Goal: Task Accomplishment & Management: Manage account settings

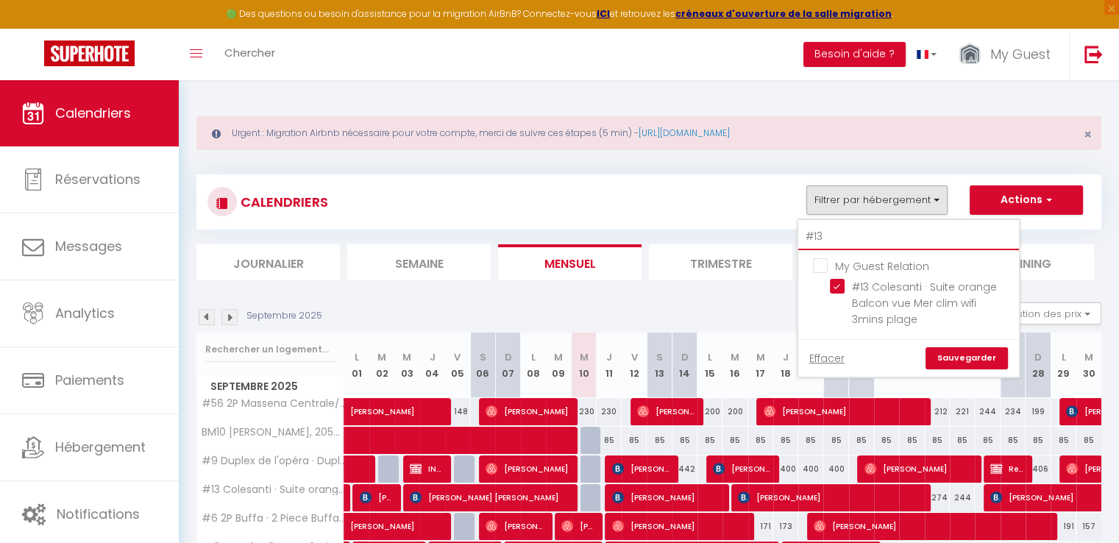
click at [852, 227] on input "#13" at bounding box center [908, 237] width 221 height 26
type input "#1"
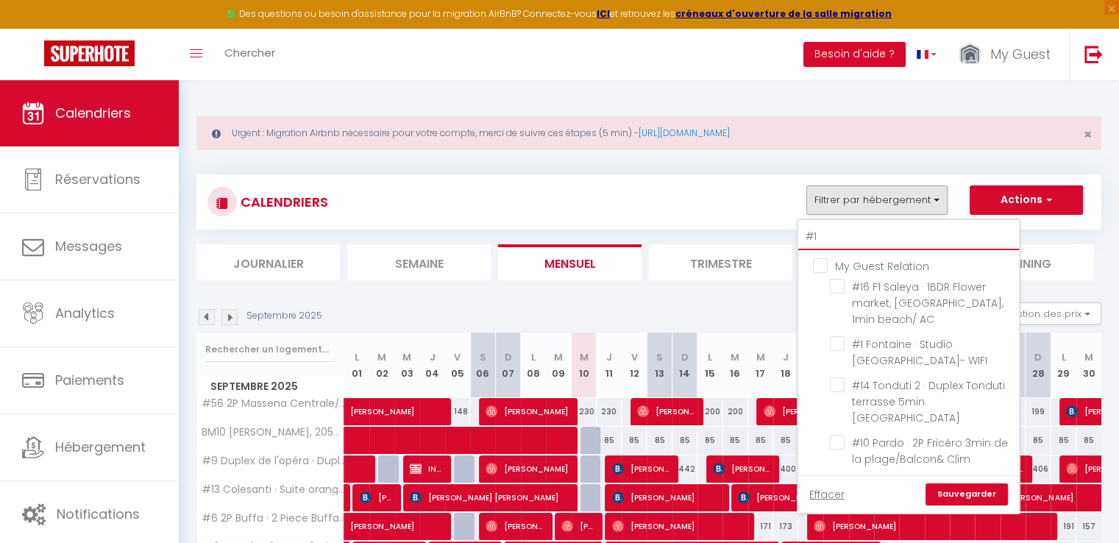
checkbox input "false"
type input "#"
checkbox input "false"
checkbox input "true"
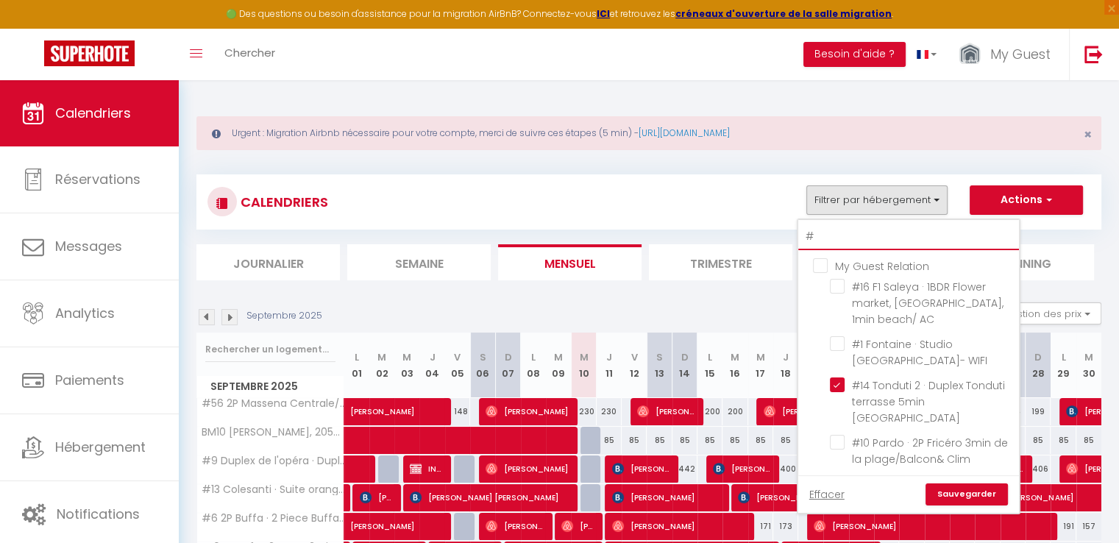
checkbox input "false"
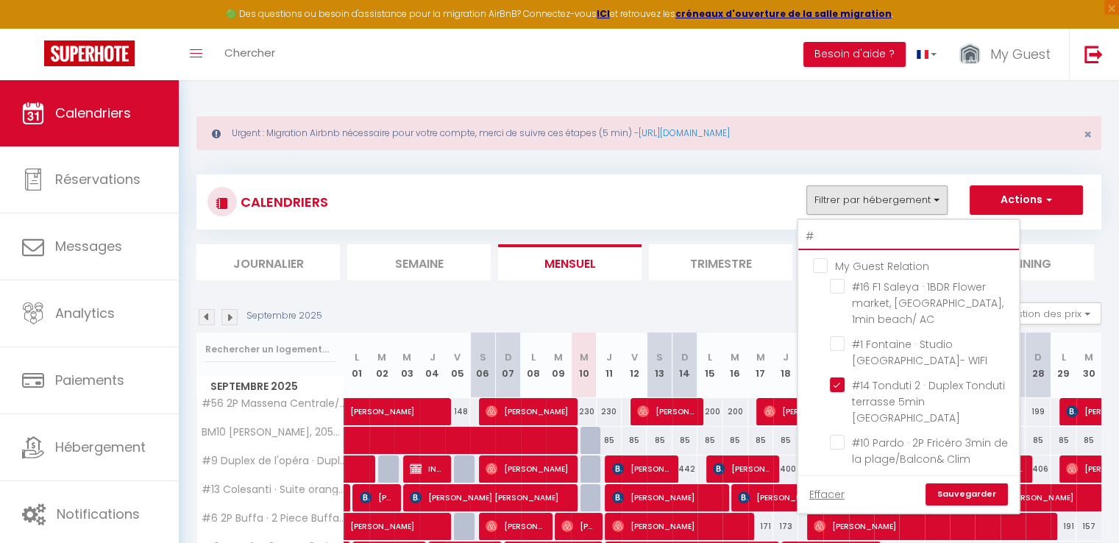
checkbox input "false"
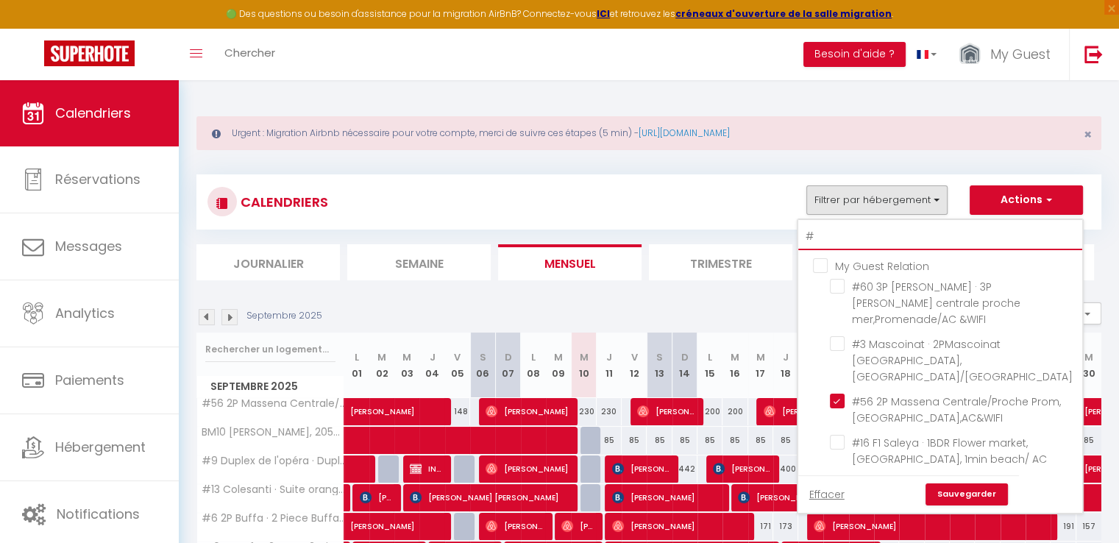
type input "#4"
checkbox input "false"
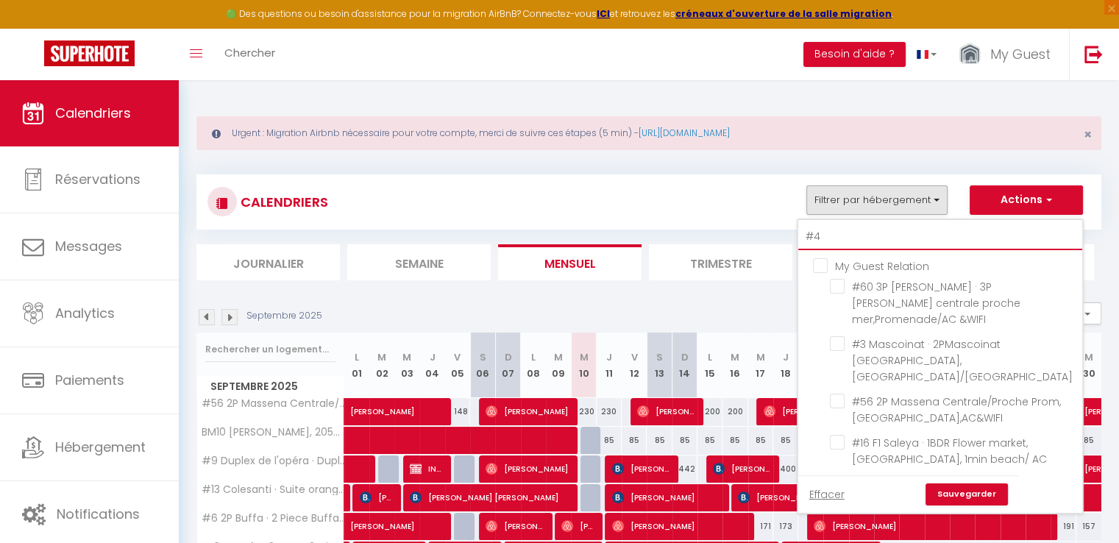
checkbox input "false"
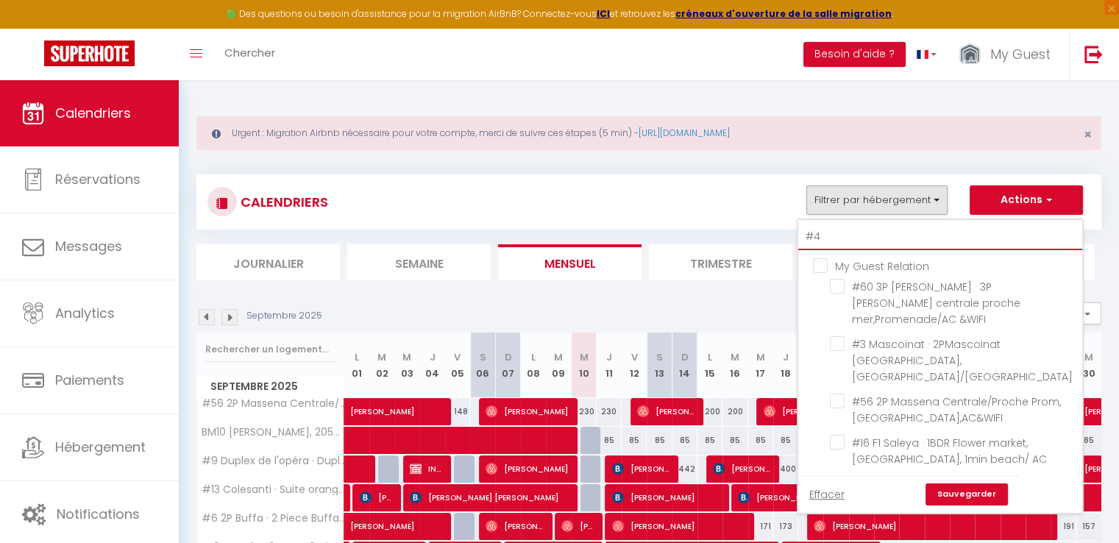
checkbox input "false"
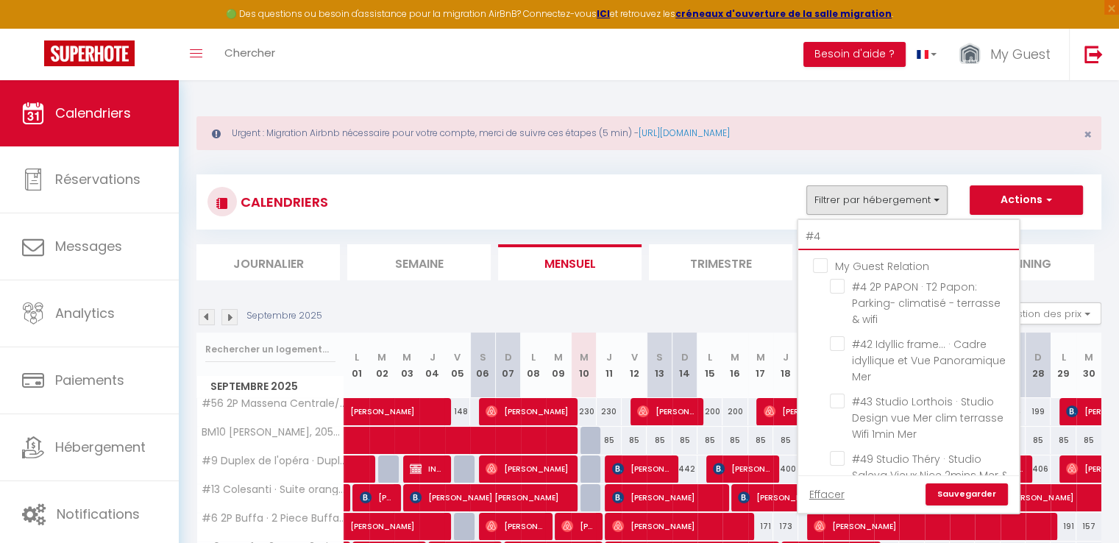
type input "#41"
checkbox input "false"
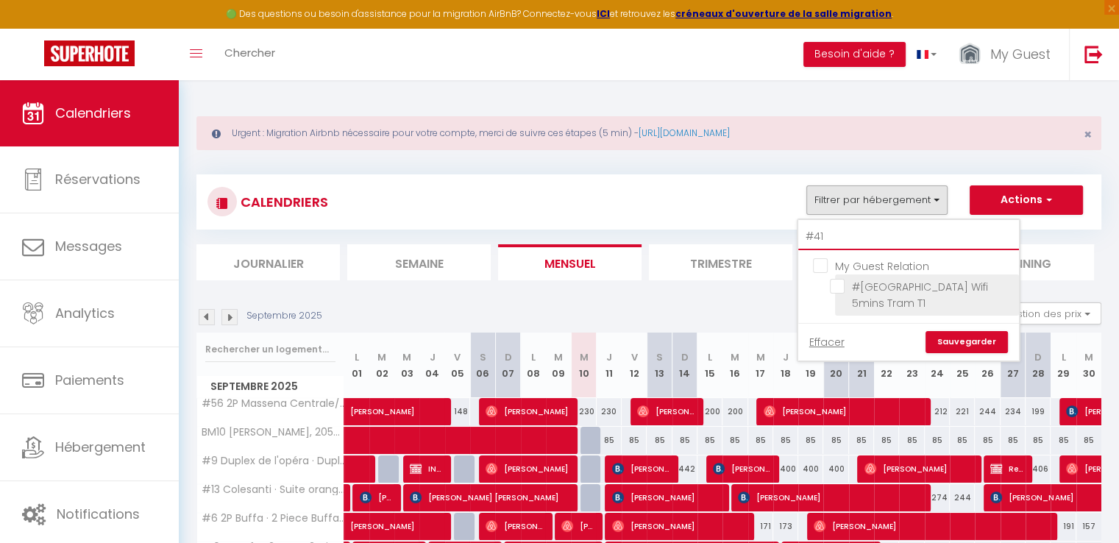
type input "#41"
click at [836, 280] on input "#[GEOGRAPHIC_DATA] Wifi 5mins Tram T1" at bounding box center [922, 286] width 184 height 15
checkbox input "true"
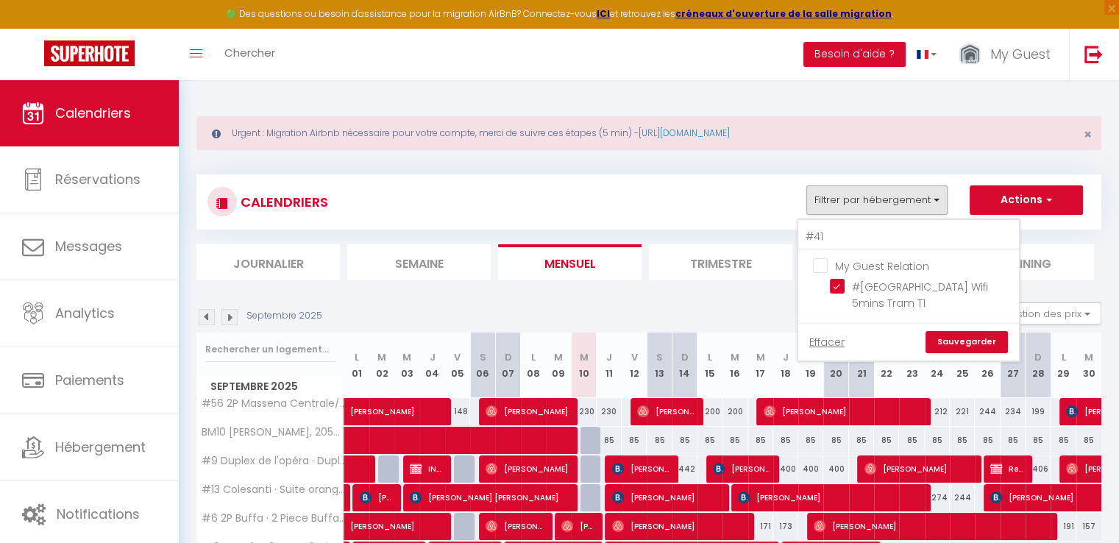
click at [960, 350] on link "Sauvegarder" at bounding box center [967, 342] width 82 height 22
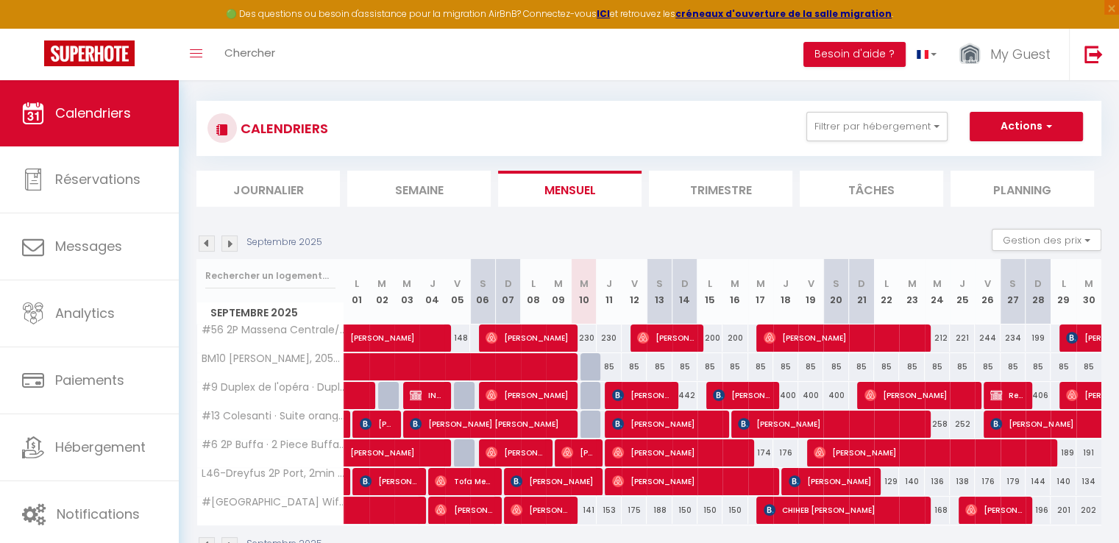
scroll to position [115, 0]
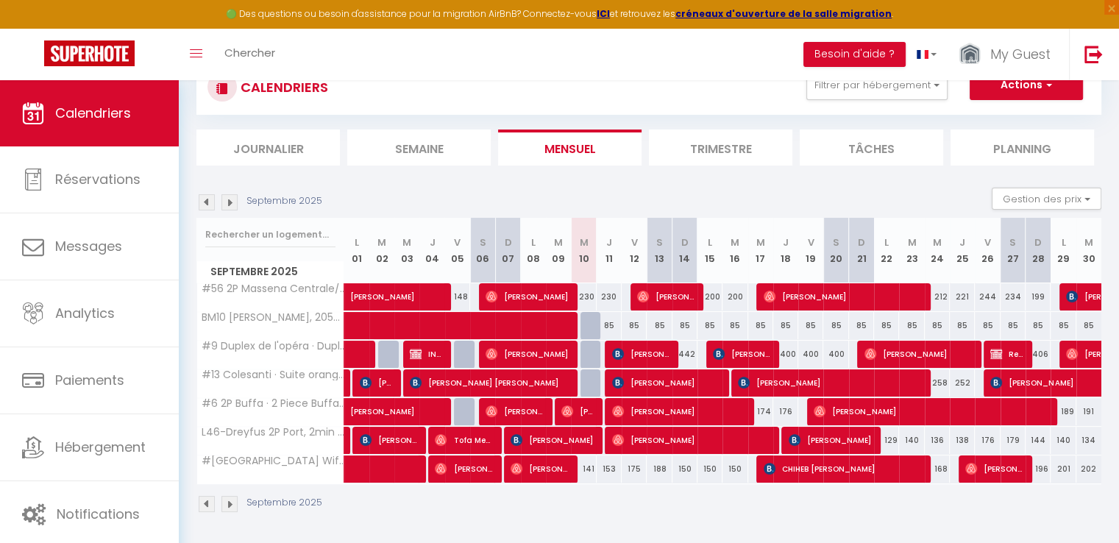
click at [207, 204] on img at bounding box center [207, 202] width 16 height 16
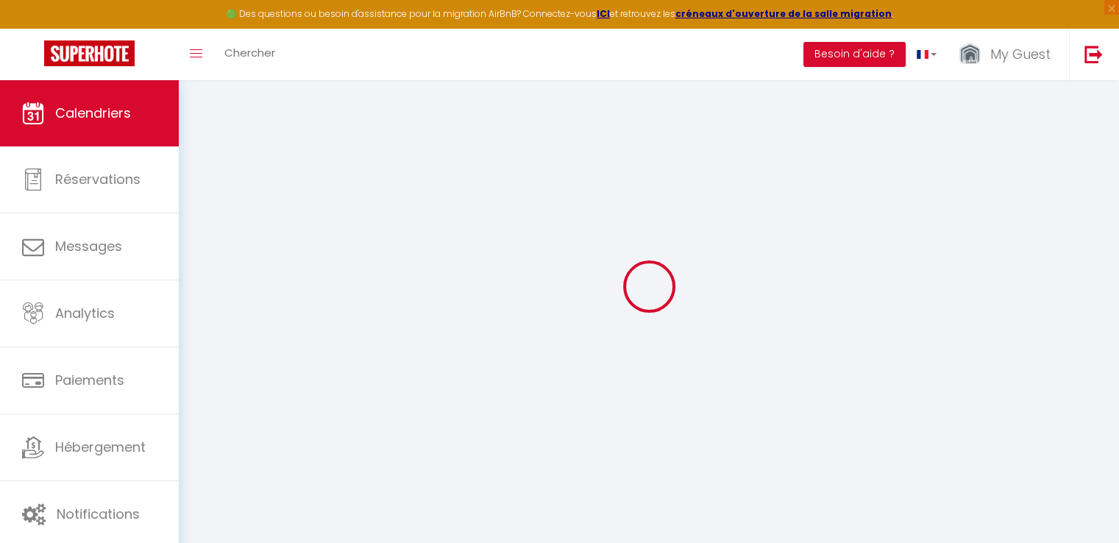
select select
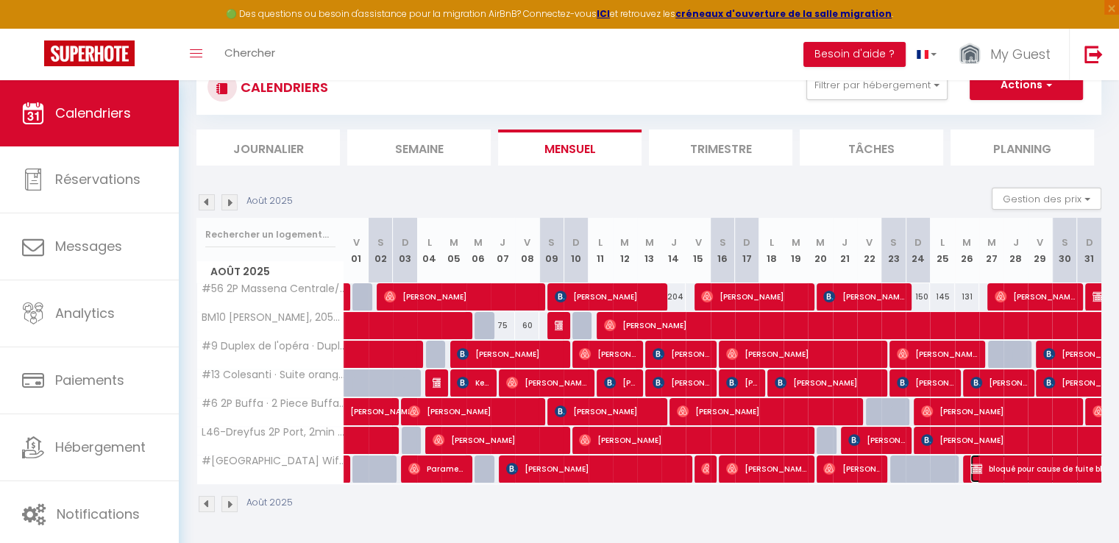
click at [1025, 470] on span "bloqué pour cause de fuite bloqué fuite" at bounding box center [1123, 469] width 305 height 28
select select "OK"
select select "KO"
select select "0"
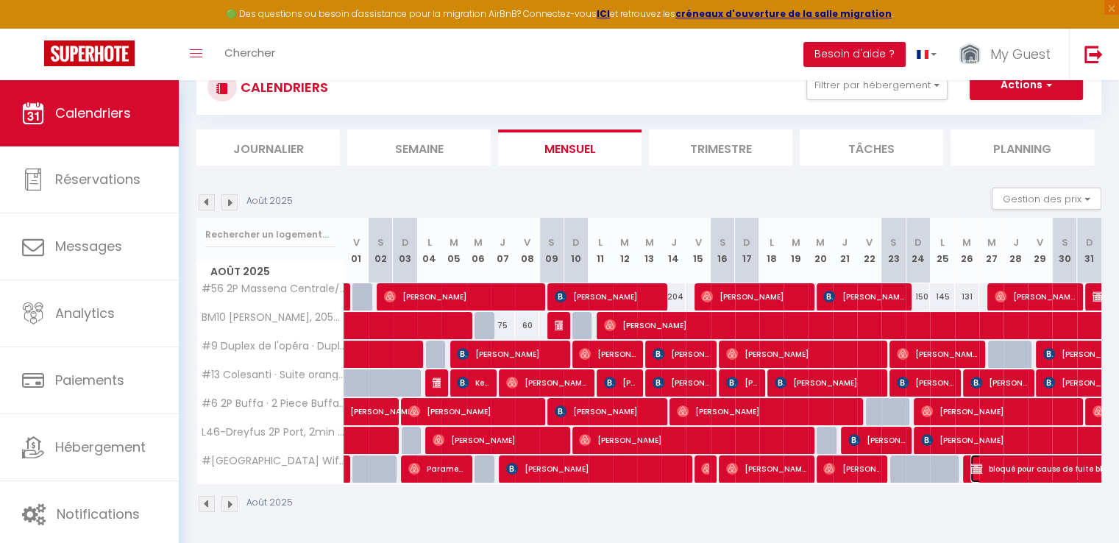
select select "1"
select select
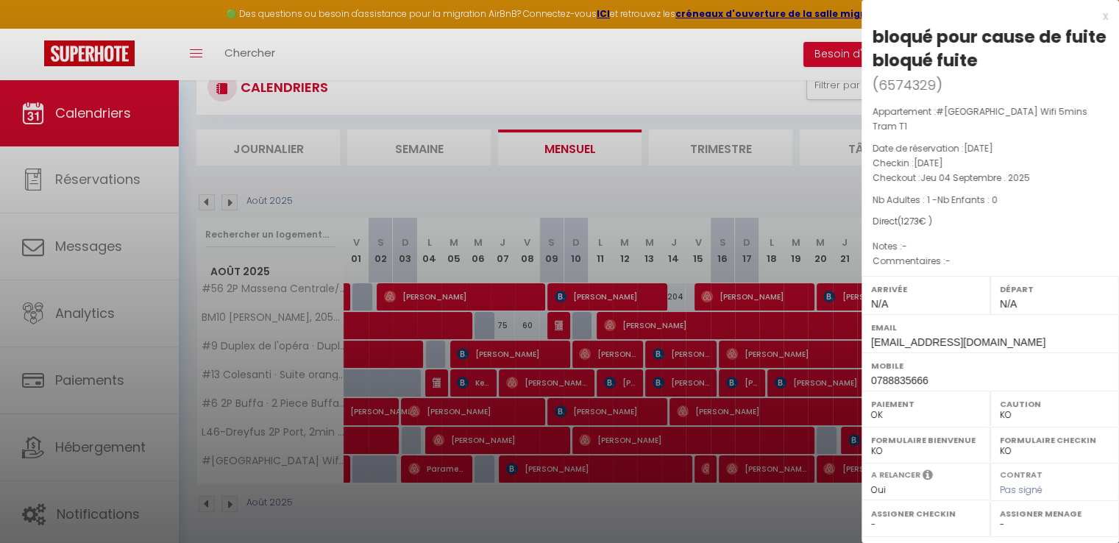
click at [260, 193] on div at bounding box center [559, 271] width 1119 height 543
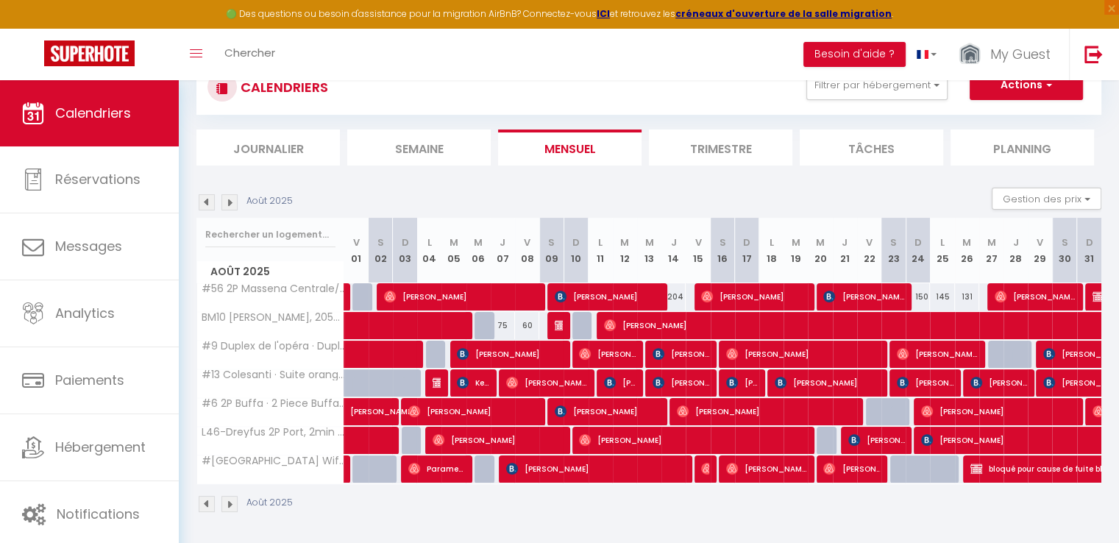
click at [229, 203] on img at bounding box center [229, 202] width 16 height 16
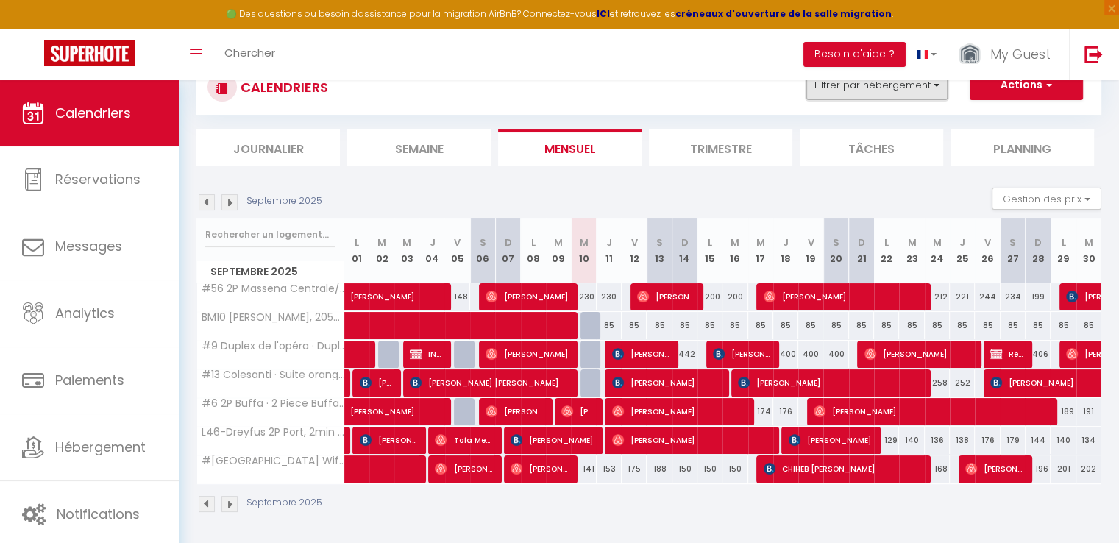
click at [884, 95] on button "Filtrer par hébergement" at bounding box center [876, 85] width 141 height 29
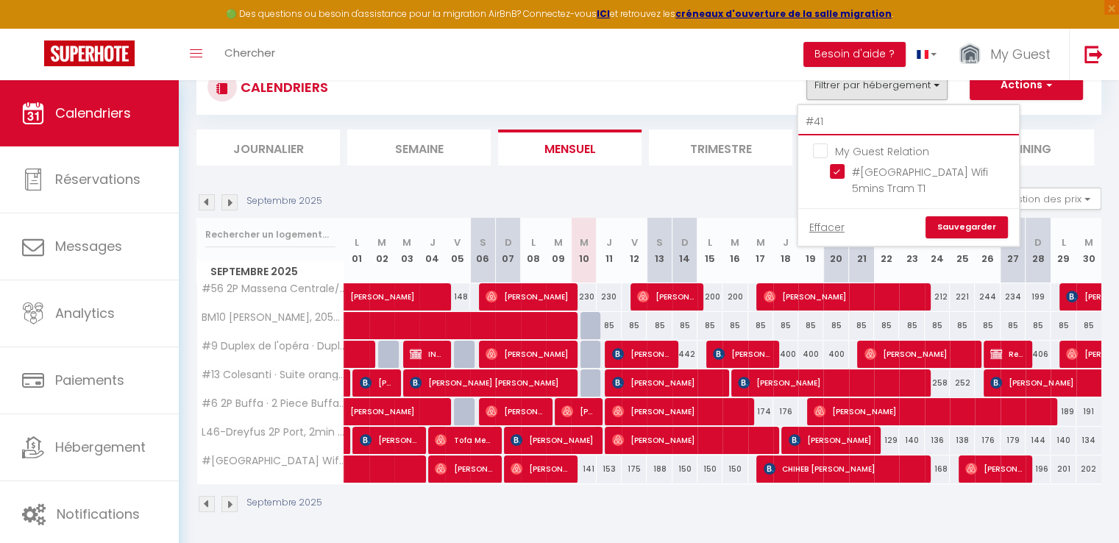
click at [879, 124] on input "#41" at bounding box center [908, 122] width 221 height 26
type input "#"
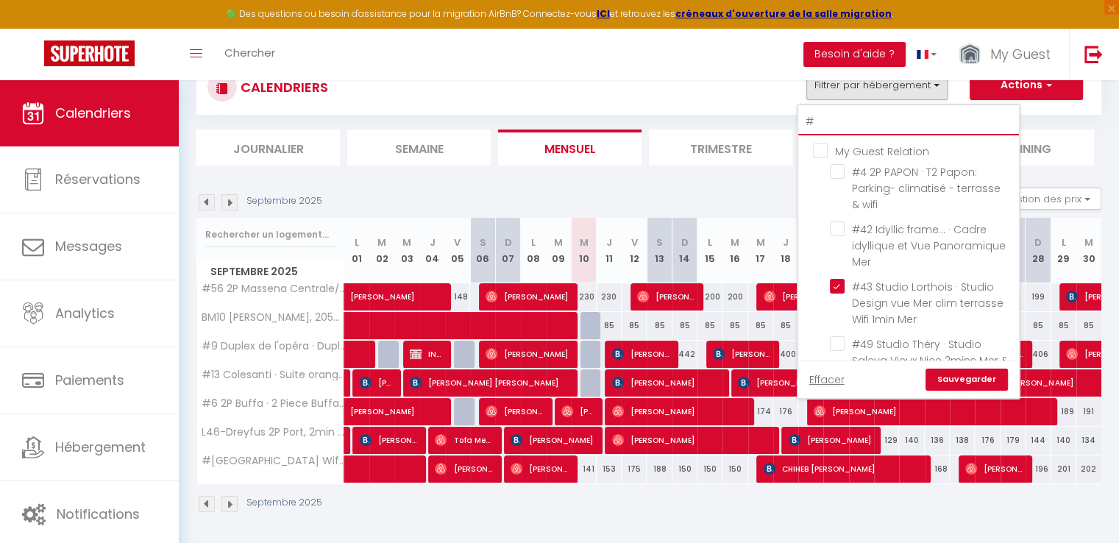
checkbox input "false"
checkbox input "true"
checkbox input "false"
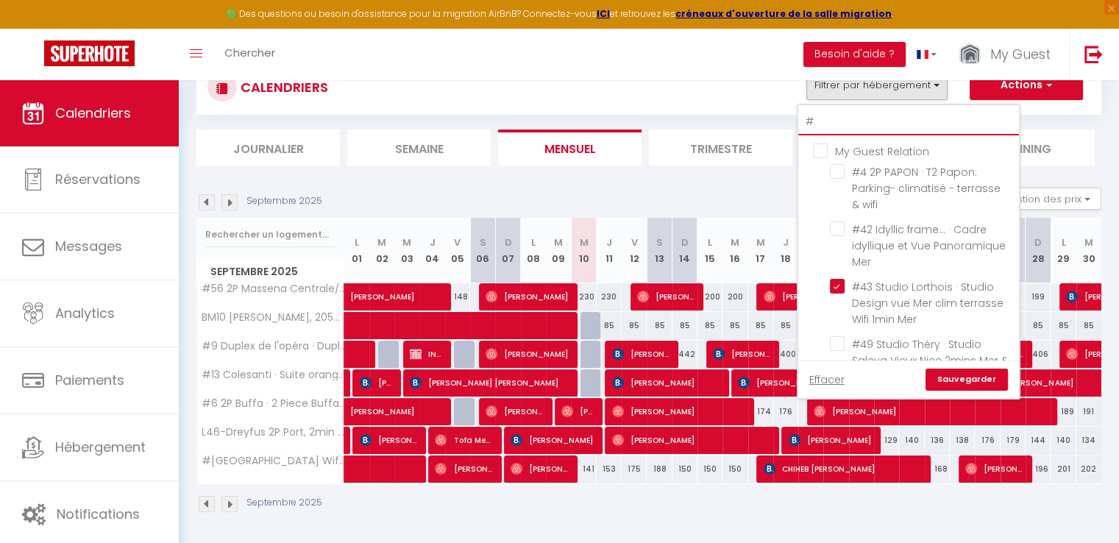
checkbox input "false"
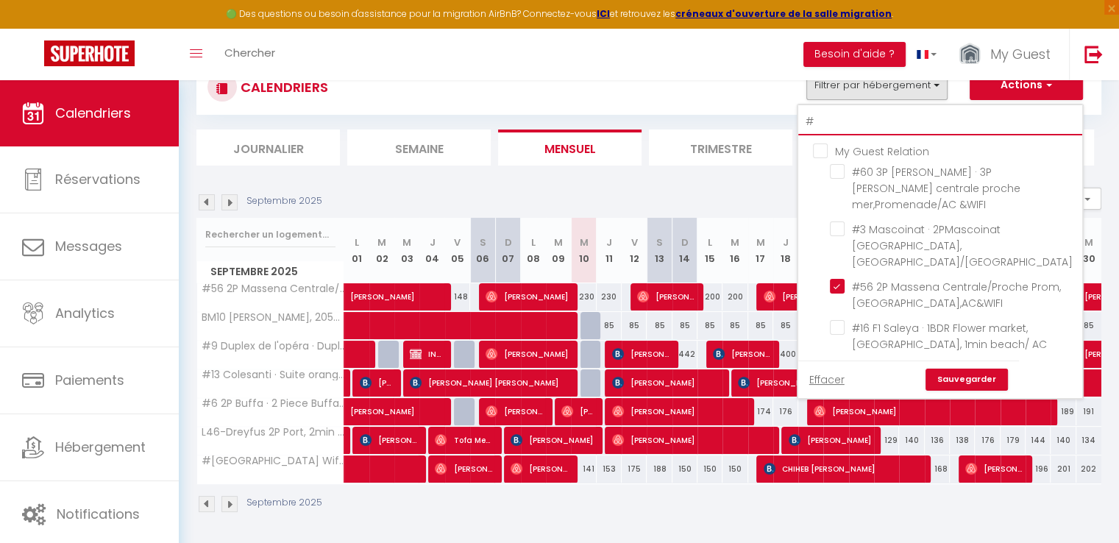
type input "#3"
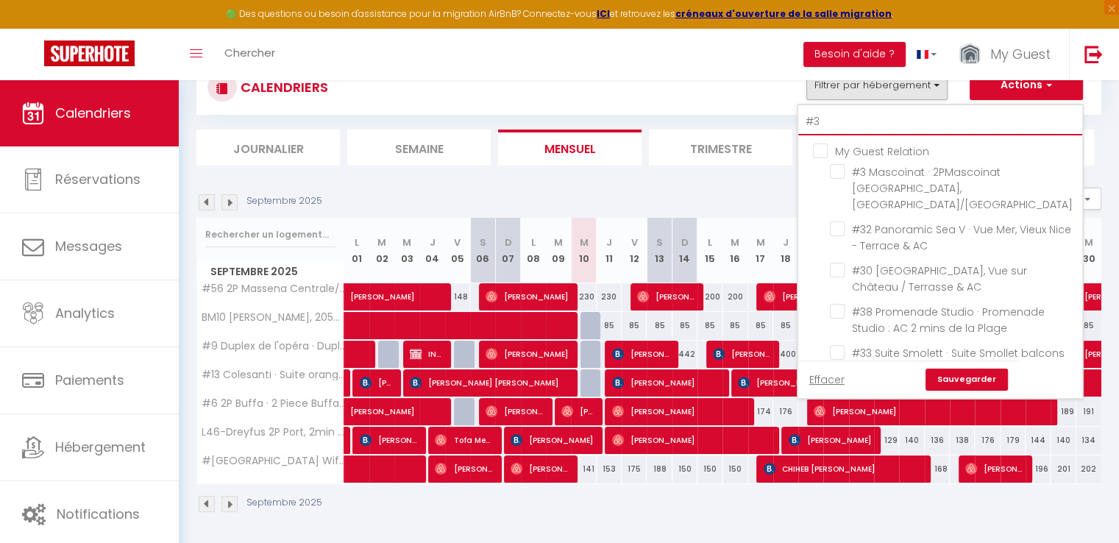
checkbox input "false"
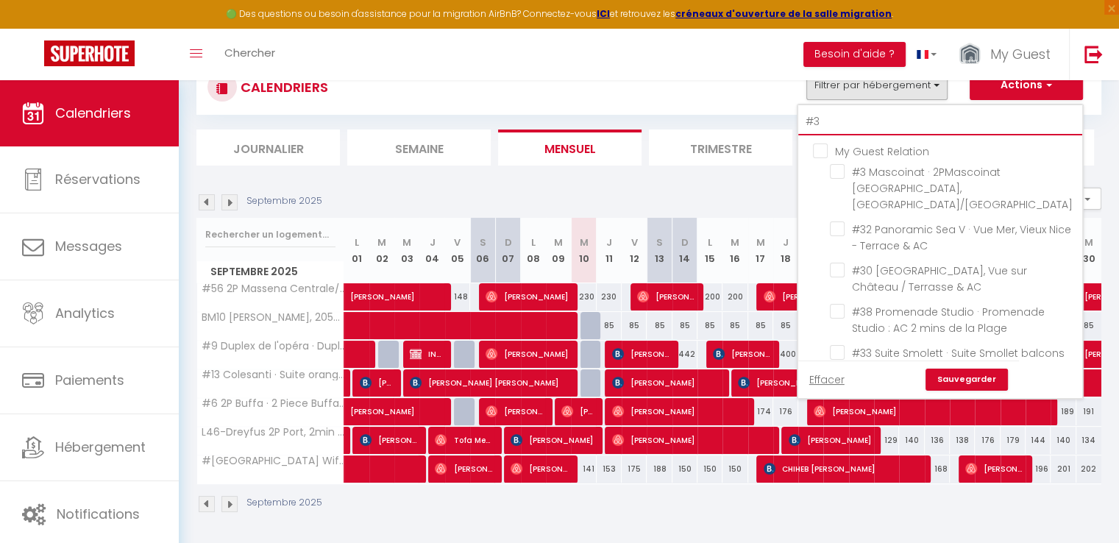
checkbox input "false"
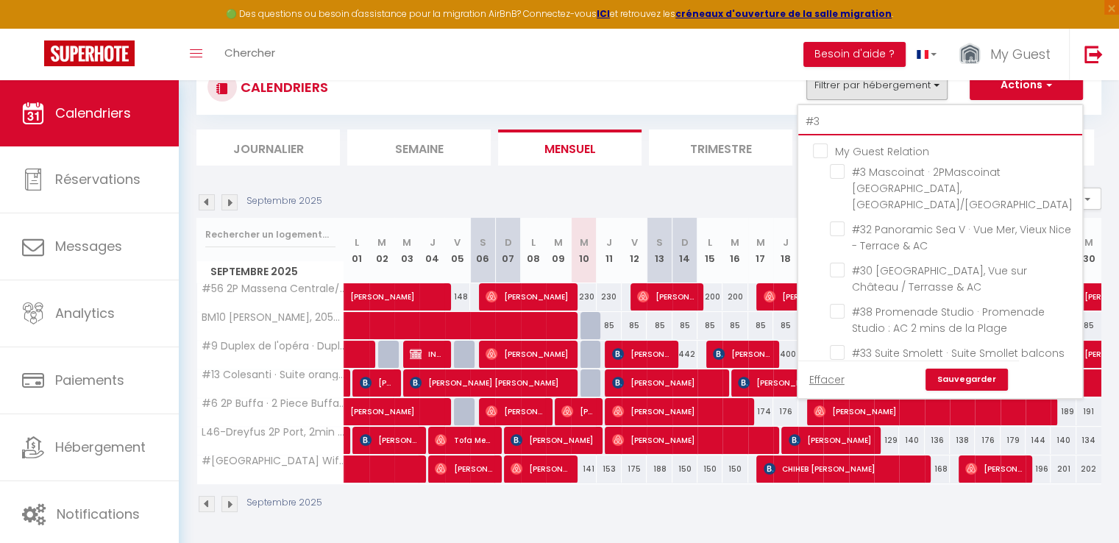
type input "#37"
checkbox input "false"
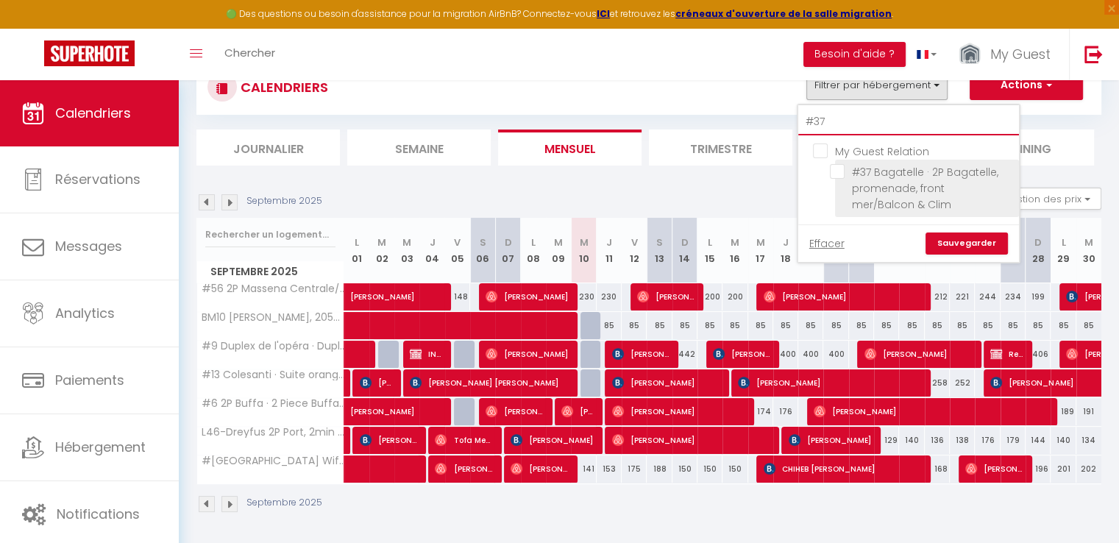
type input "#37"
click at [840, 169] on input "#37 Bagatelle · 2P Bagatelle, promenade, front mer/Balcon & Clim" at bounding box center [922, 171] width 184 height 15
checkbox input "true"
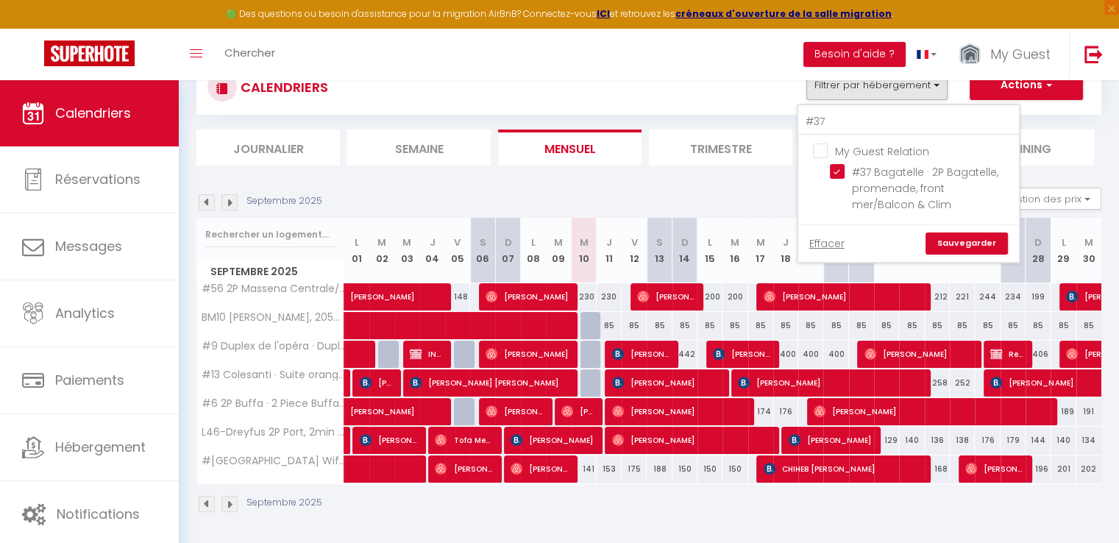
click at [948, 245] on link "Sauvegarder" at bounding box center [967, 244] width 82 height 22
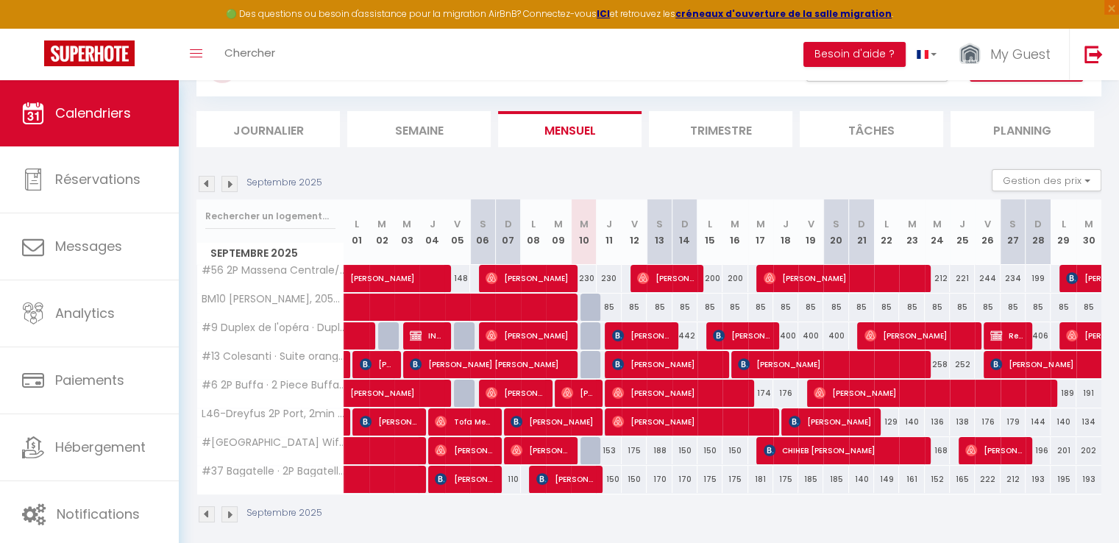
scroll to position [143, 0]
